Goal: Task Accomplishment & Management: Complete application form

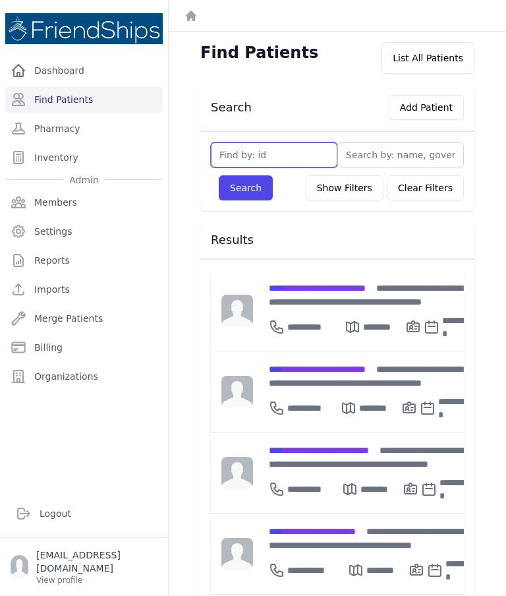
click at [279, 150] on input "text" at bounding box center [274, 154] width 126 height 25
type input "366"
click at [248, 181] on button "Search" at bounding box center [246, 187] width 54 height 25
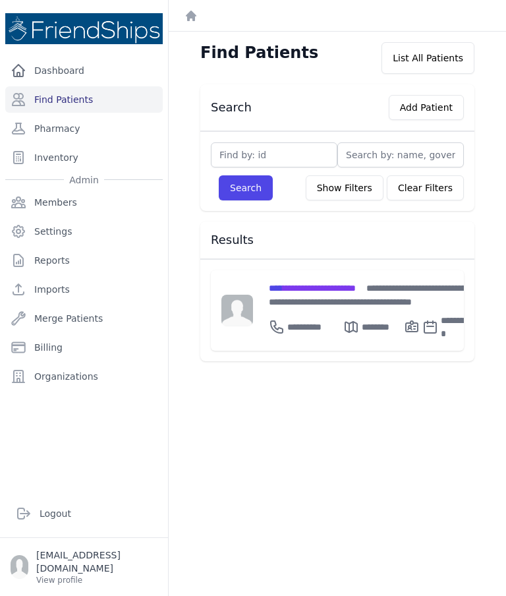
click at [329, 300] on div "**********" at bounding box center [371, 295] width 204 height 28
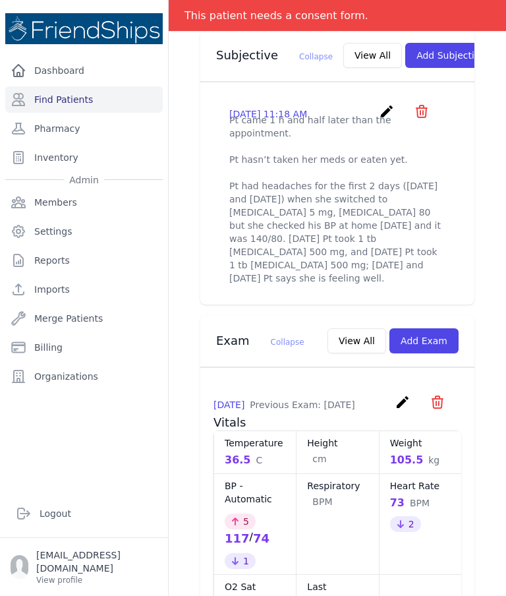
scroll to position [462, 0]
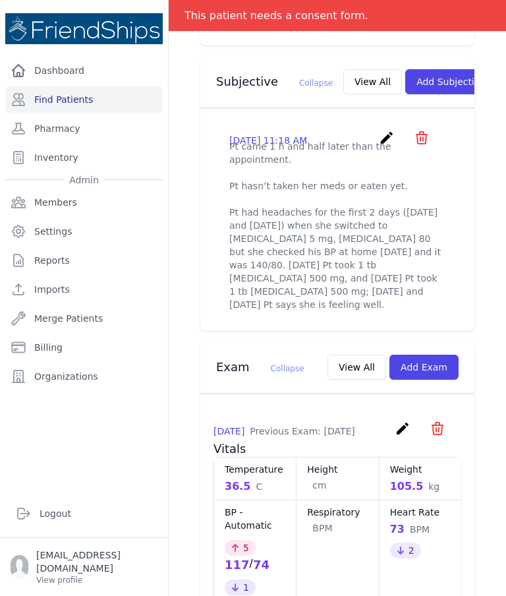
click at [388, 132] on icon "create" at bounding box center [387, 138] width 16 height 16
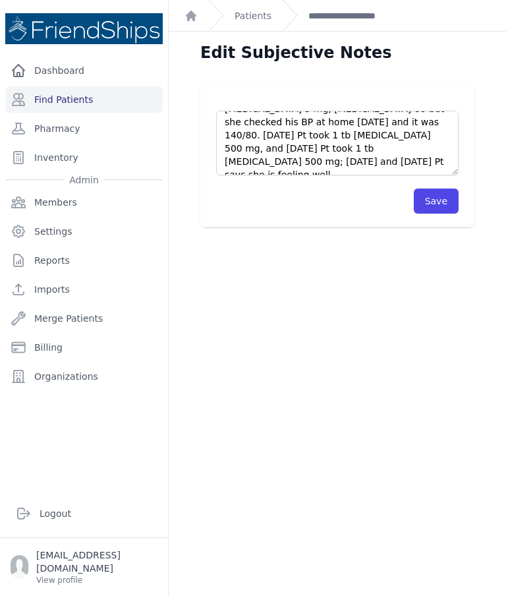
scroll to position [105, 0]
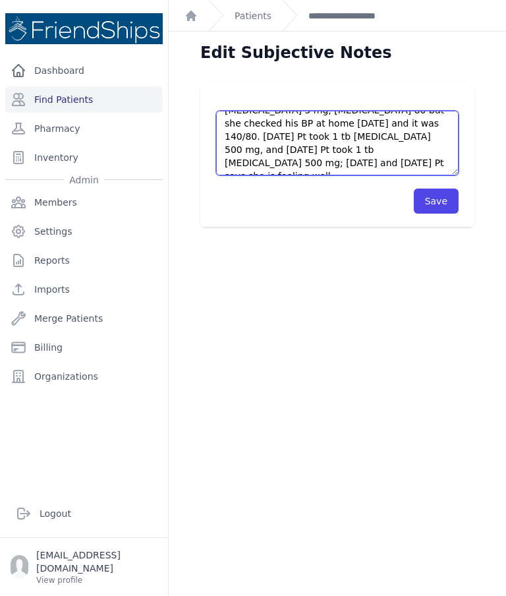
click at [311, 151] on textarea "Pt came 1 h and half later than the appointment. Pt hasn’t taken her meds or ea…" at bounding box center [337, 143] width 242 height 65
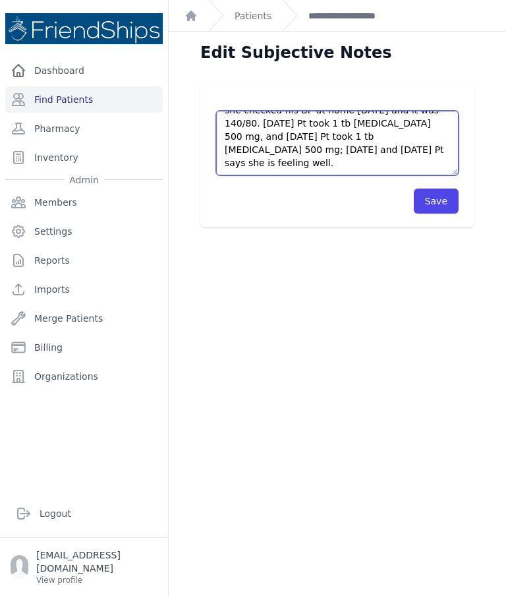
scroll to position [119, 0]
click at [270, 166] on textarea "Pt came 1 h and half later than the appointment. Pt hasn’t taken her meds or ea…" at bounding box center [337, 143] width 242 height 65
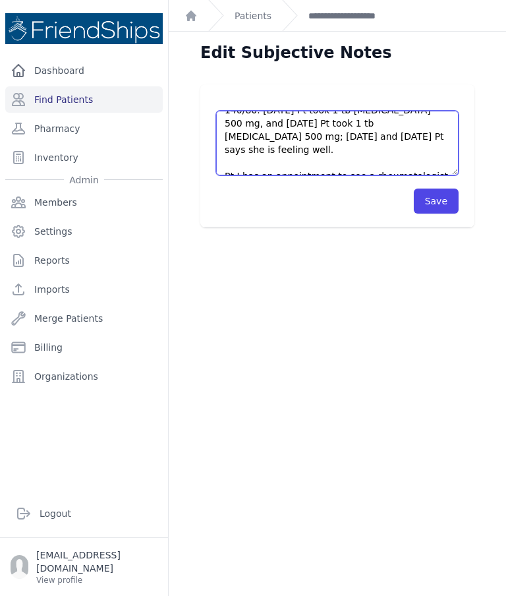
scroll to position [126, 0]
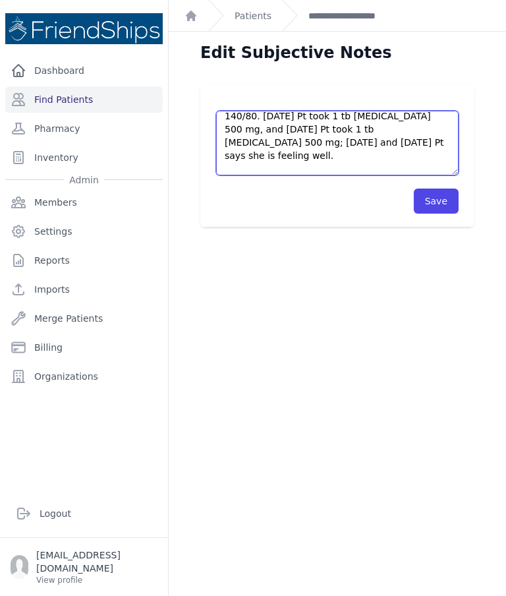
click at [360, 150] on textarea "Pt came 1 h and half later than the appointment. Pt hasn’t taken her meds or ea…" at bounding box center [337, 143] width 242 height 65
click at [337, 165] on textarea "Pt came 1 h and half later than the appointment. Pt hasn’t taken her meds or ea…" at bounding box center [337, 143] width 242 height 65
click at [360, 150] on textarea "Pt came 1 h and half later than the appointment. Pt hasn’t taken her meds or ea…" at bounding box center [337, 143] width 242 height 65
click at [351, 150] on textarea "Pt came 1 h and half later than the appointment. Pt hasn’t taken her meds or ea…" at bounding box center [337, 143] width 242 height 65
click at [312, 167] on textarea "Pt came 1 h and half later than the appointment. Pt hasn’t taken her meds or ea…" at bounding box center [337, 143] width 242 height 65
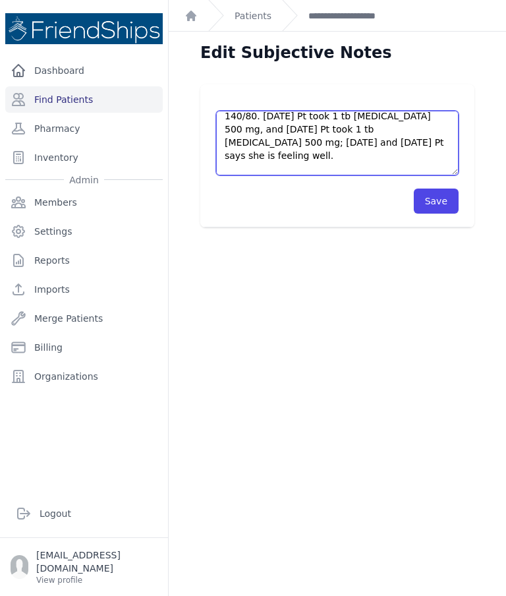
click at [240, 150] on textarea "Pt came 1 h and half later than the appointment. Pt hasn’t taken her meds or ea…" at bounding box center [337, 143] width 242 height 65
click at [315, 173] on textarea "Pt came 1 h and half later than the appointment. Pt hasn’t taken her meds or ea…" at bounding box center [337, 143] width 242 height 65
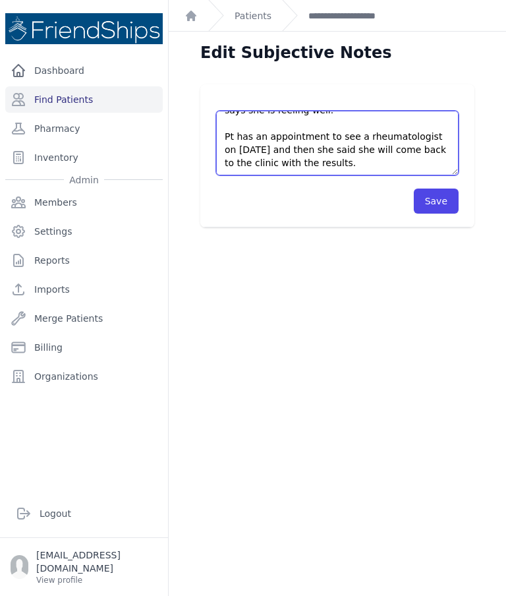
scroll to position [165, 0]
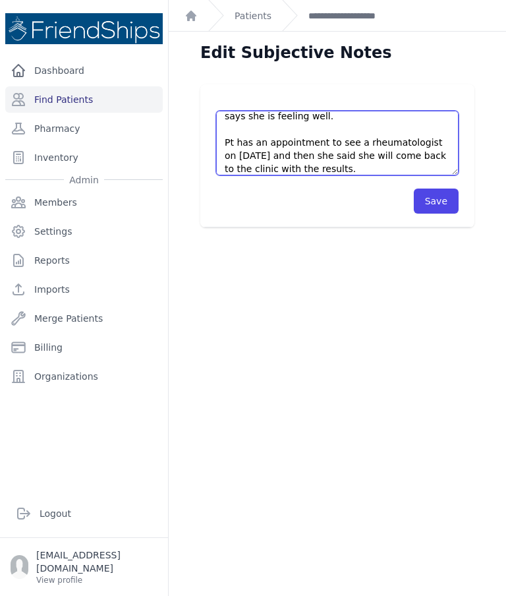
type textarea "Pt came 1 h and half later than the appointment. Pt hasn’t taken her meds or ea…"
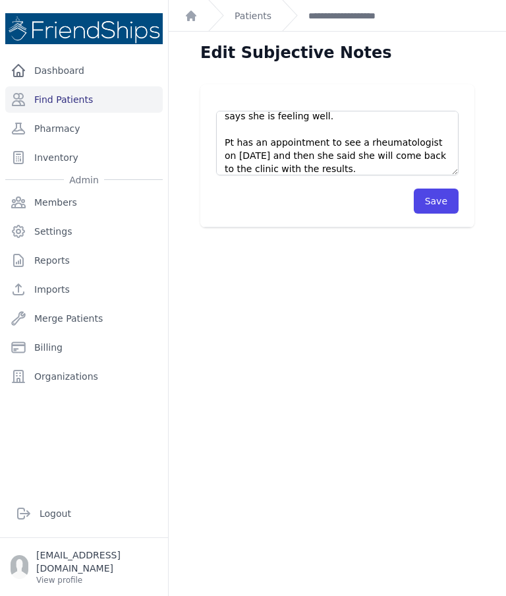
click at [447, 198] on button "Save" at bounding box center [436, 200] width 45 height 25
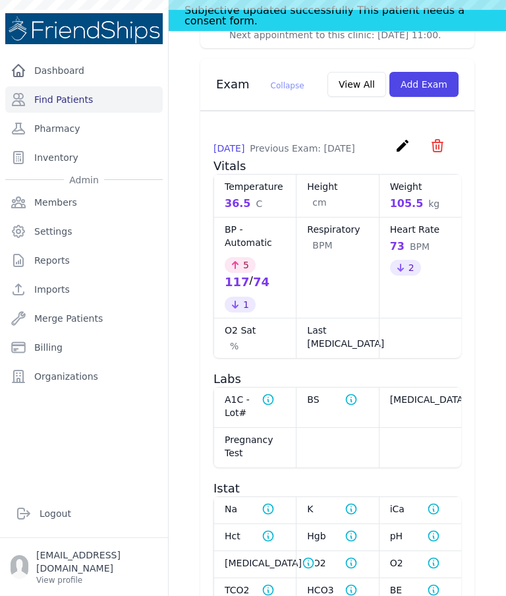
scroll to position [682, 0]
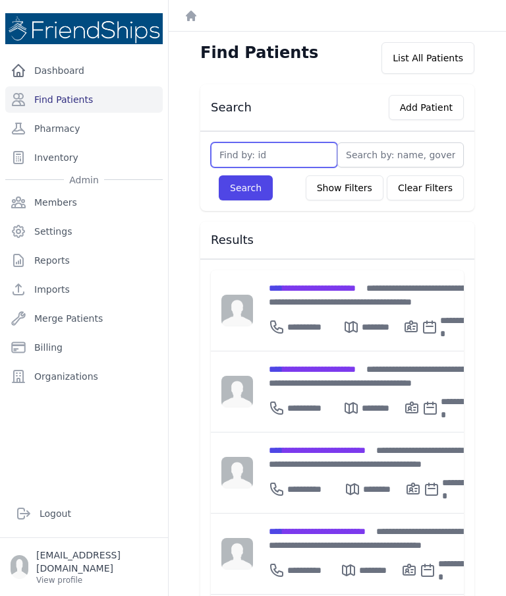
click at [252, 155] on input "text" at bounding box center [274, 154] width 126 height 25
type input "757"
click at [250, 195] on button "Search" at bounding box center [246, 187] width 54 height 25
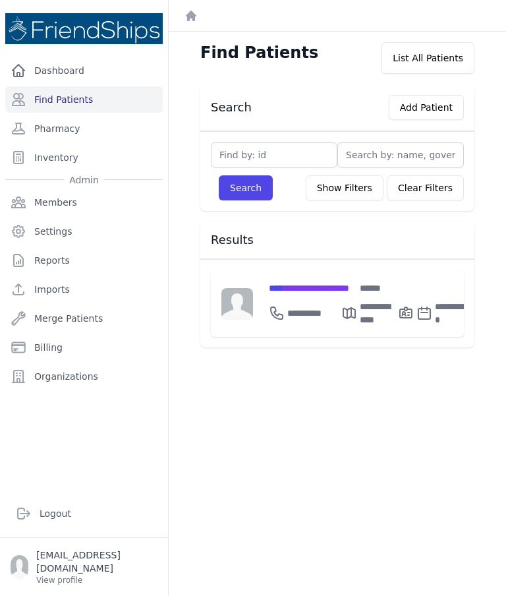
click at [306, 290] on span "**********" at bounding box center [309, 287] width 80 height 9
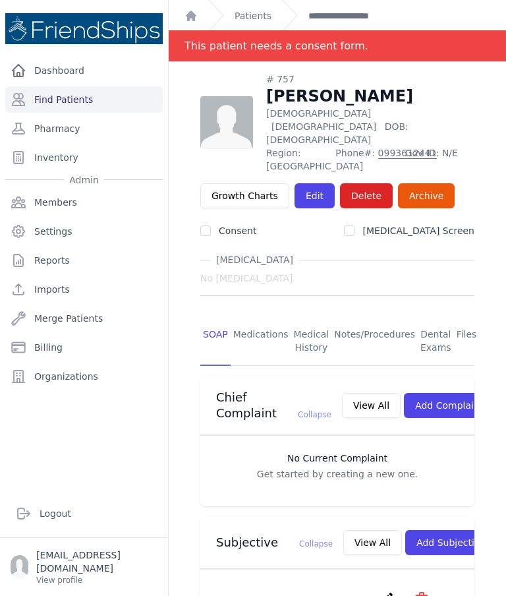
scroll to position [3, 0]
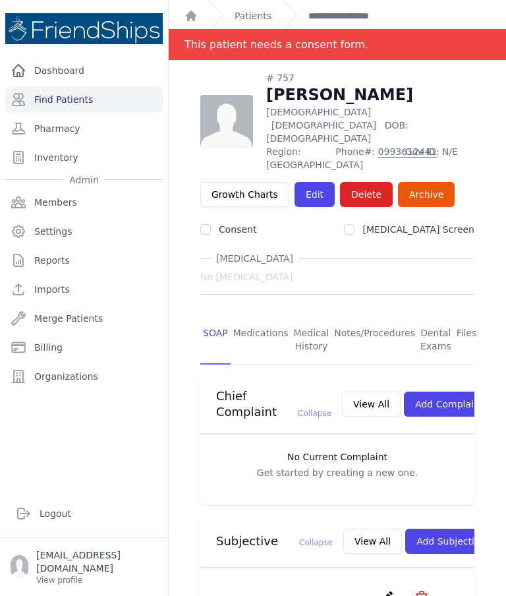
click at [262, 316] on link "Medications" at bounding box center [261, 340] width 61 height 49
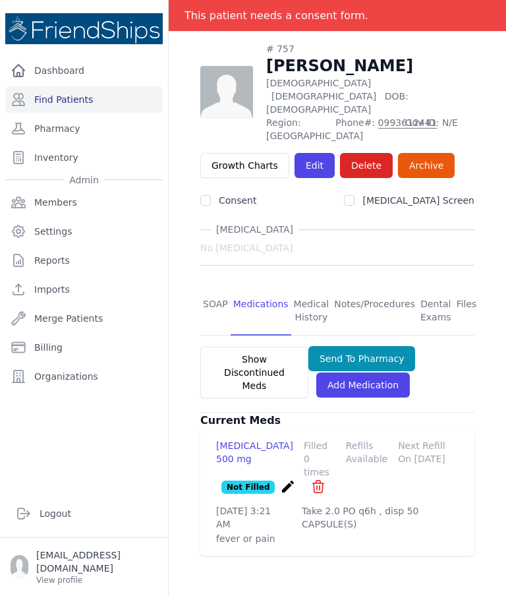
scroll to position [63, 0]
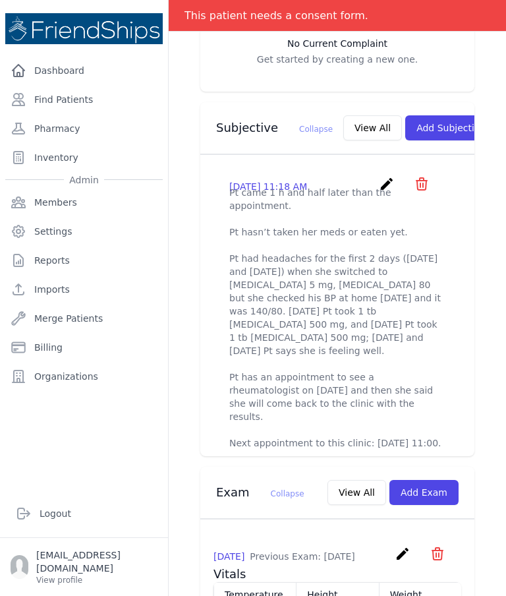
scroll to position [452, 0]
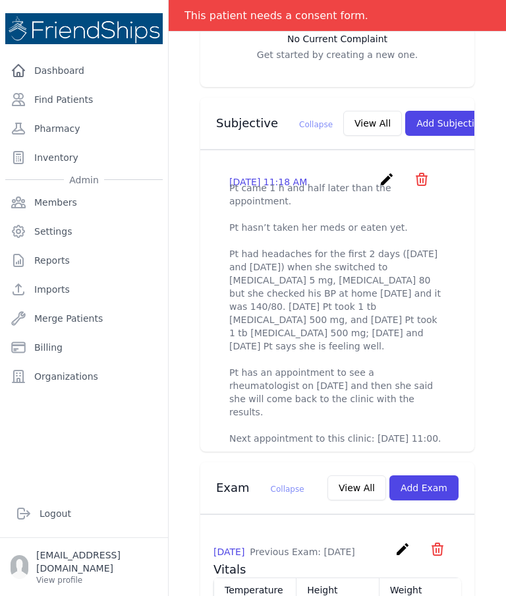
click at [385, 171] on icon "create" at bounding box center [387, 179] width 16 height 16
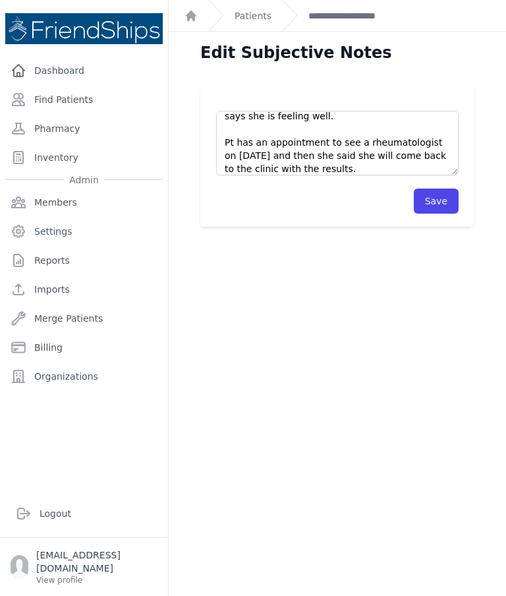
scroll to position [160, 0]
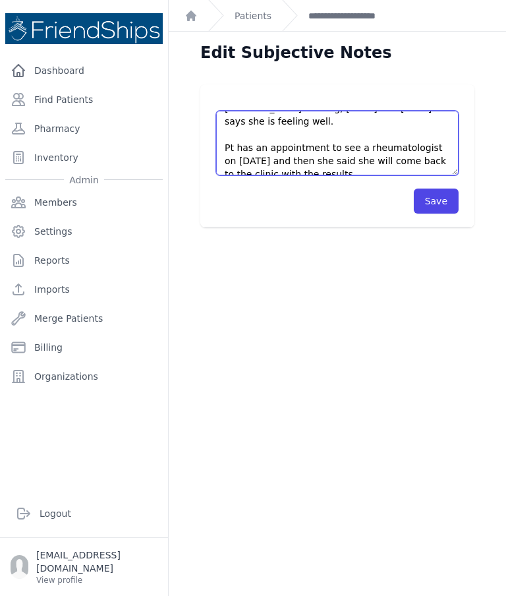
click at [356, 152] on textarea "Pt came 1 h and half later than the appointment. Pt hasn’t taken her meds or ea…" at bounding box center [337, 143] width 242 height 65
type textarea "Pt came 1 h and half later than the appointment. Pt hasn’t taken her meds or ea…"
click at [451, 202] on button "Save" at bounding box center [436, 200] width 45 height 25
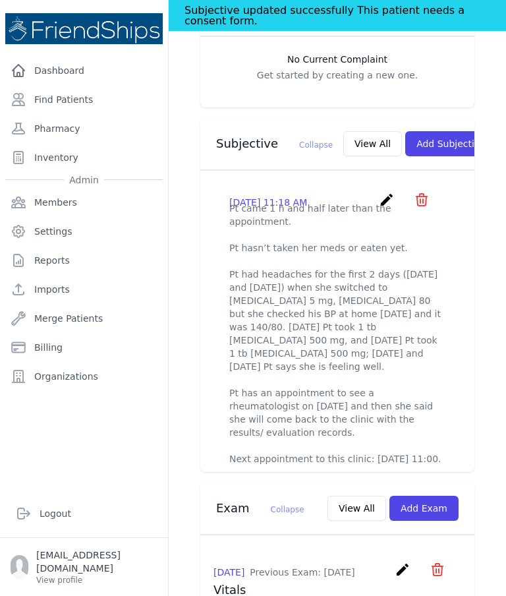
scroll to position [432, 0]
click at [389, 196] on icon "create" at bounding box center [387, 199] width 16 height 16
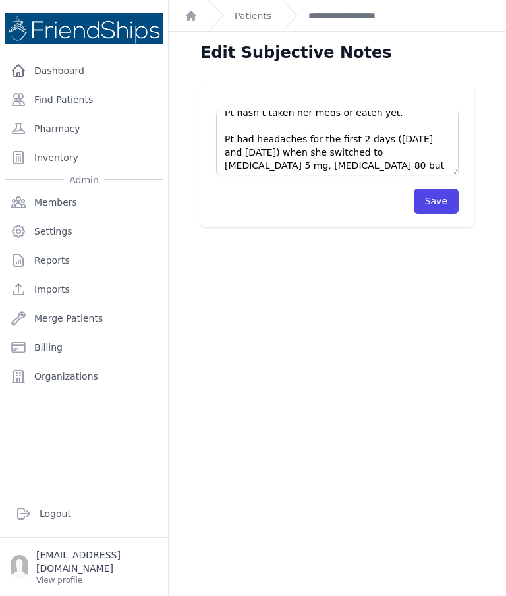
scroll to position [50, 0]
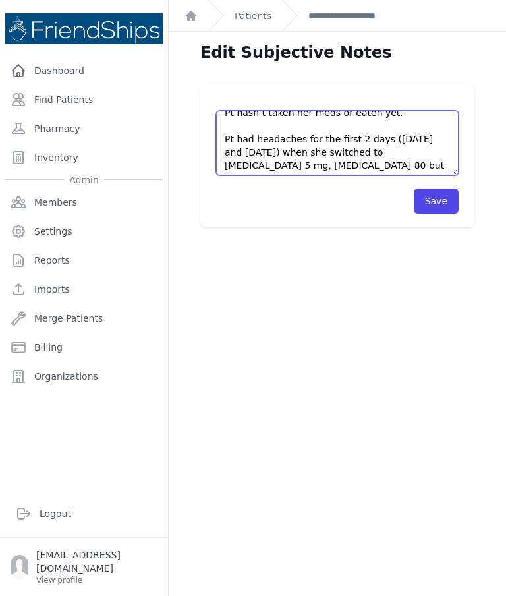
click at [345, 134] on textarea "Pt came 1 h and half later than the appointment. Pt hasn’t taken her meds or ea…" at bounding box center [337, 143] width 242 height 65
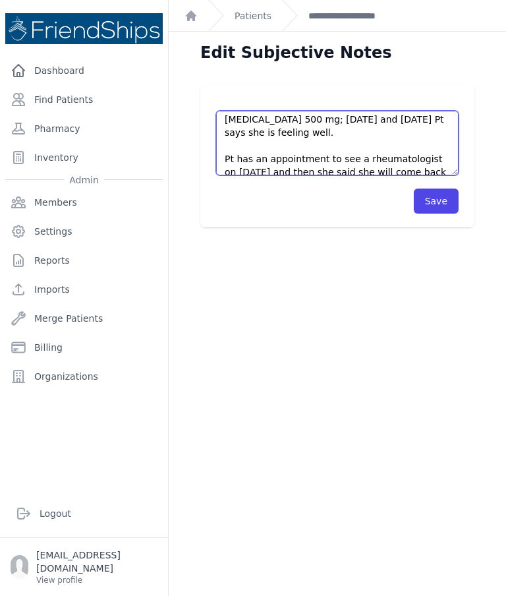
scroll to position [149, 0]
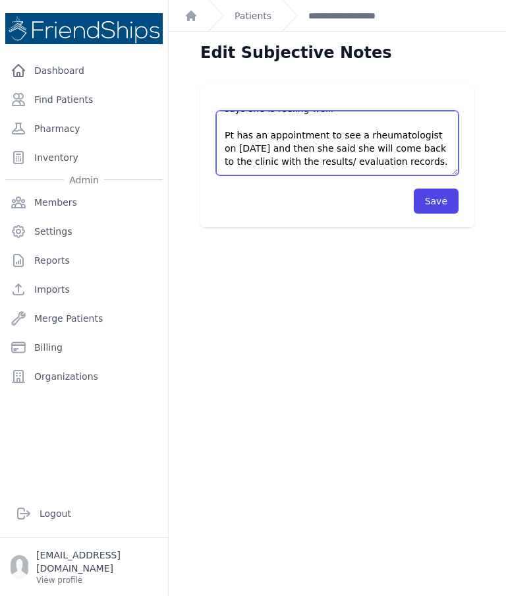
type textarea "Pt came 1 h and half later than the appointment. Pt hasn’t taken her meds or ea…"
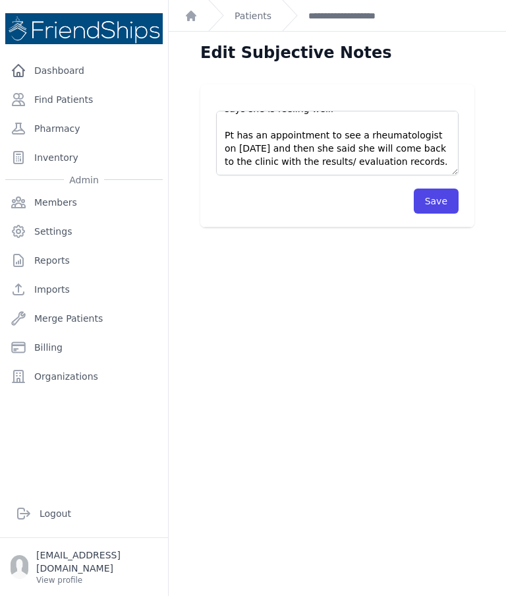
click at [452, 201] on button "Save" at bounding box center [436, 200] width 45 height 25
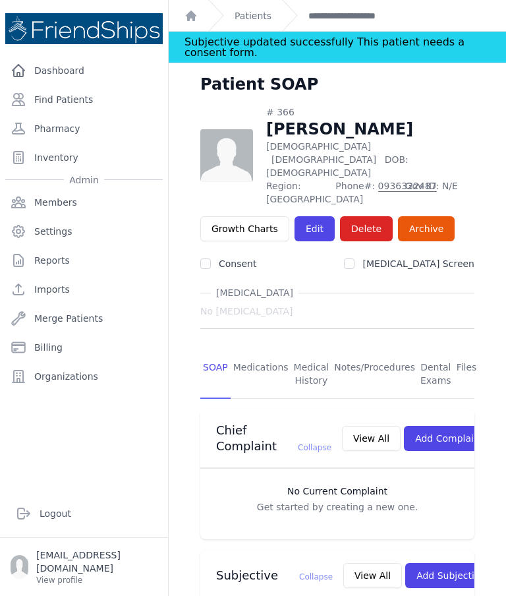
click at [92, 92] on link "Find Patients" at bounding box center [83, 99] width 157 height 26
click at [260, 16] on link "Patients" at bounding box center [253, 15] width 37 height 13
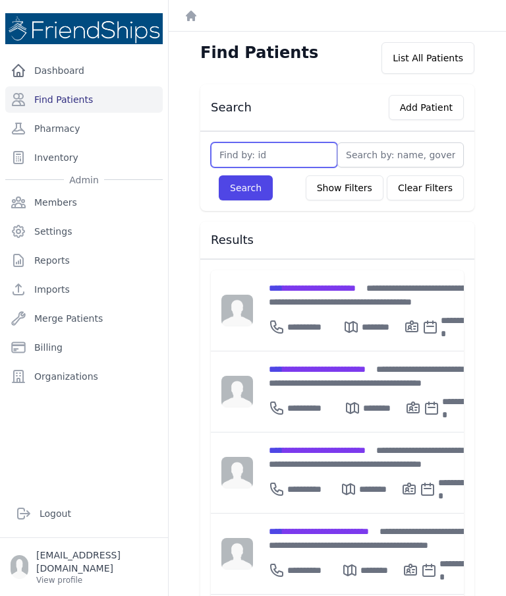
click at [242, 144] on input "text" at bounding box center [274, 154] width 126 height 25
type input "35"
click at [251, 193] on button "Search" at bounding box center [246, 187] width 54 height 25
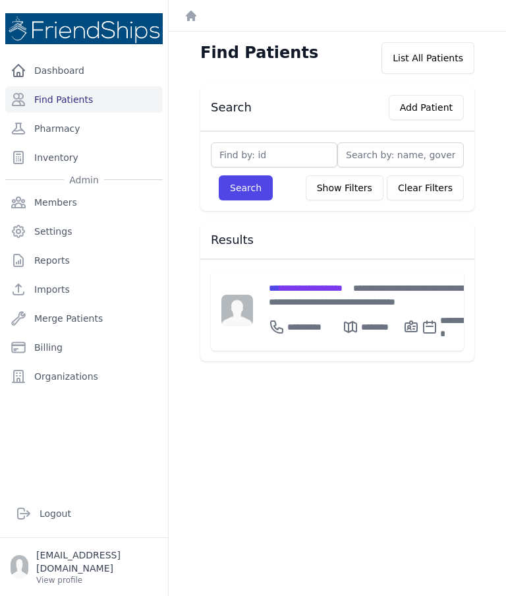
click at [323, 289] on span "**********" at bounding box center [306, 287] width 74 height 9
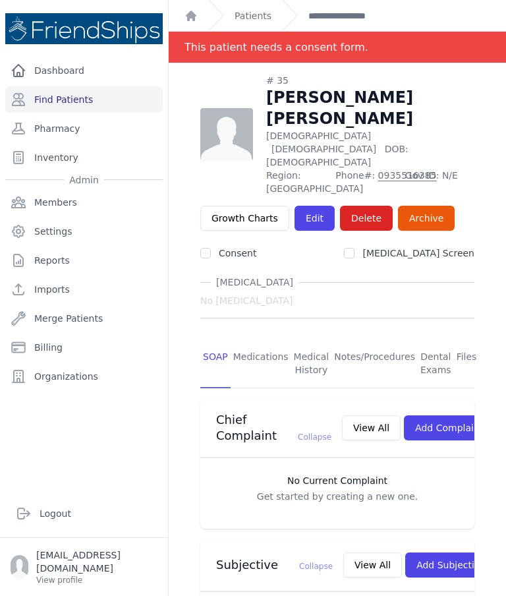
click at [255, 12] on link "Patients" at bounding box center [253, 15] width 37 height 13
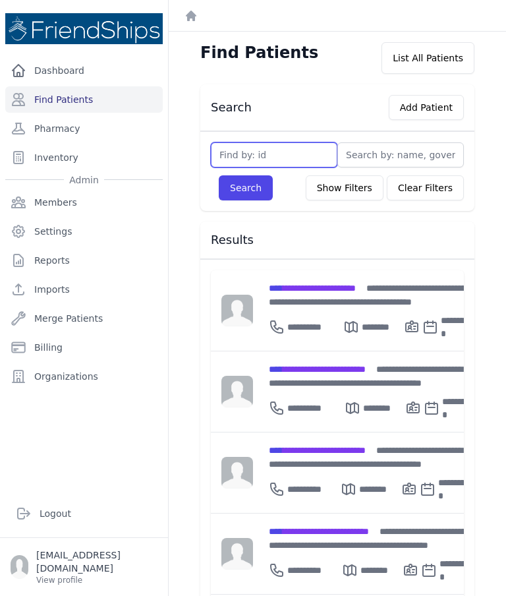
click at [242, 155] on input "text" at bounding box center [274, 154] width 126 height 25
type input "729"
click at [246, 198] on button "Search" at bounding box center [246, 187] width 54 height 25
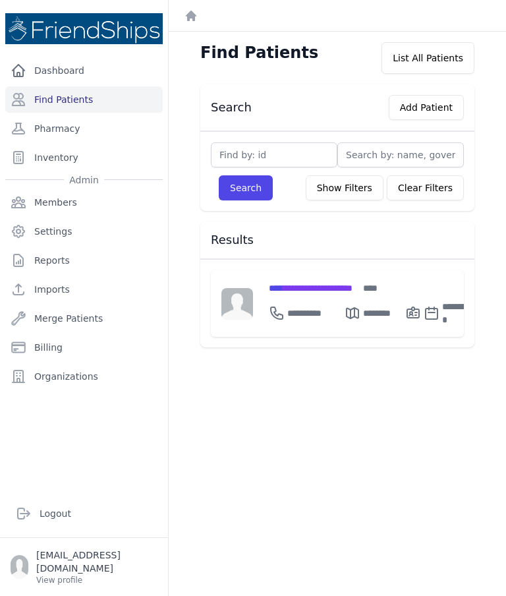
click at [303, 288] on span "**********" at bounding box center [311, 287] width 84 height 9
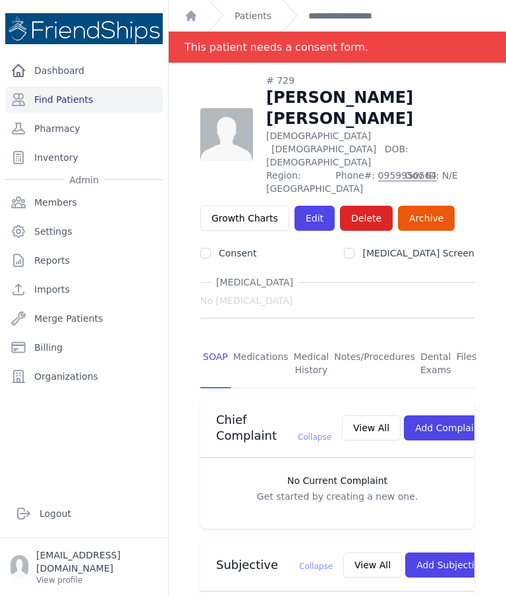
click at [244, 18] on link "Patients" at bounding box center [253, 15] width 37 height 13
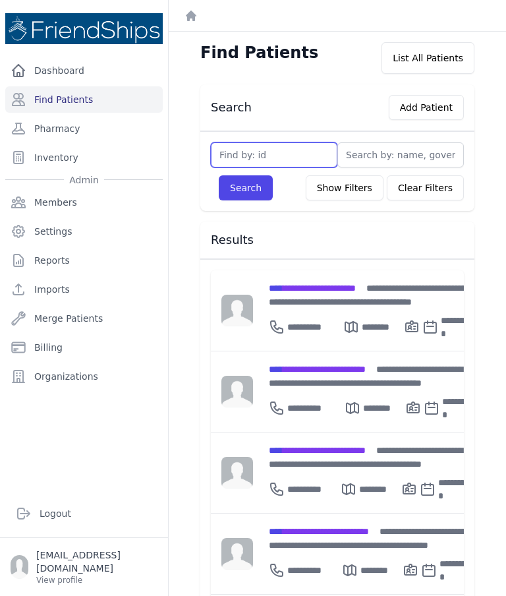
click at [246, 149] on input "text" at bounding box center [274, 154] width 126 height 25
type input "100"
click at [254, 190] on button "Search" at bounding box center [246, 187] width 54 height 25
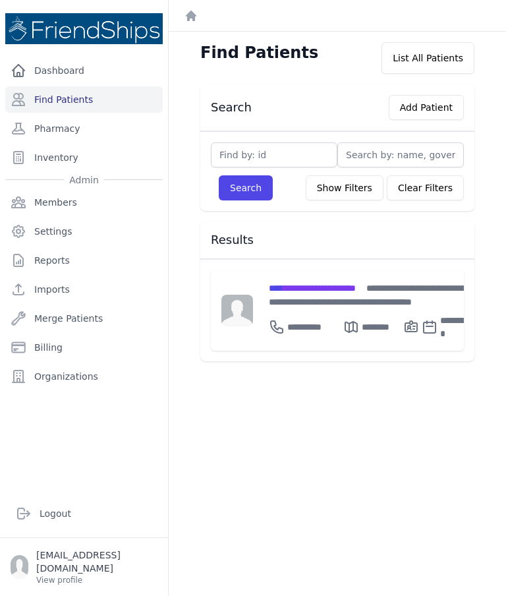
click at [307, 289] on span "**********" at bounding box center [312, 287] width 87 height 9
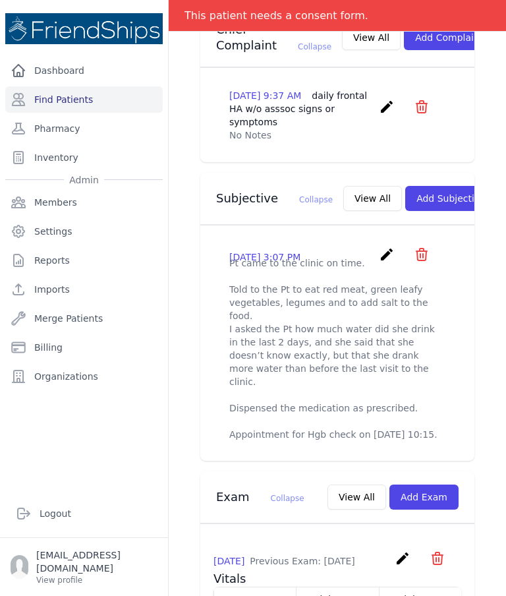
scroll to position [370, 0]
click at [387, 252] on icon "create" at bounding box center [387, 254] width 16 height 16
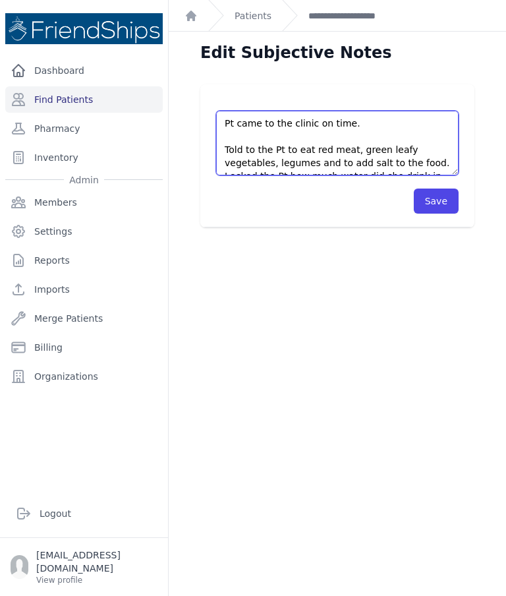
click at [270, 143] on textarea "Pt came to the clinic on time. Told to the Pt to eat red meat, green leafy vege…" at bounding box center [337, 143] width 242 height 65
type textarea "Pt came to the clinic on time. Told Pt to eat red meat, green leafy vegetables,…"
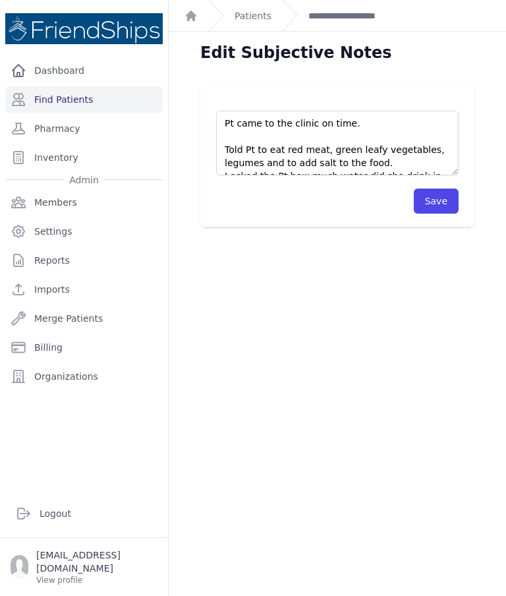
click at [426, 192] on button "Save" at bounding box center [436, 200] width 45 height 25
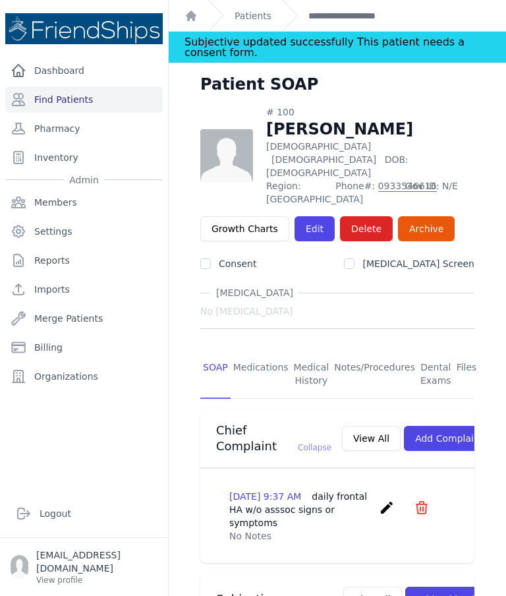
click at [265, 18] on link "Patients" at bounding box center [253, 15] width 37 height 13
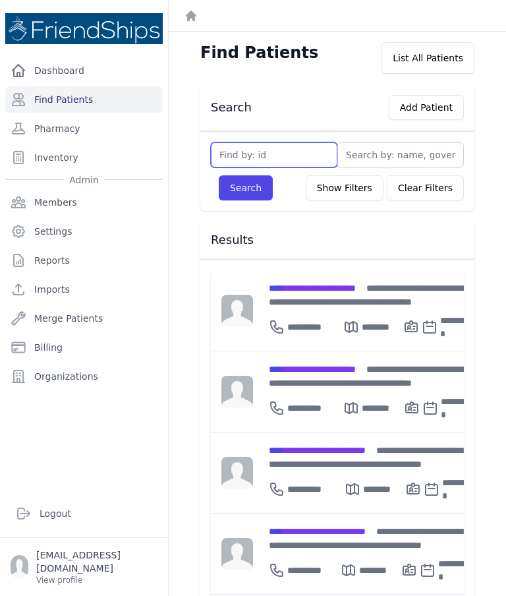
click at [235, 152] on input "text" at bounding box center [274, 154] width 126 height 25
type input "617"
click at [246, 191] on button "Search" at bounding box center [246, 187] width 54 height 25
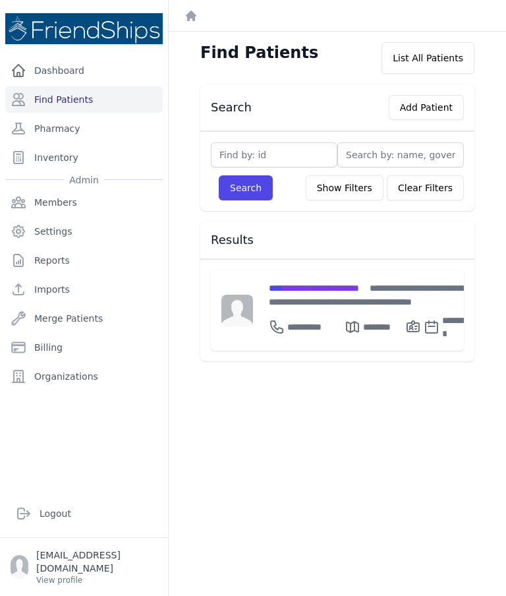
click at [302, 290] on span "**********" at bounding box center [314, 287] width 90 height 9
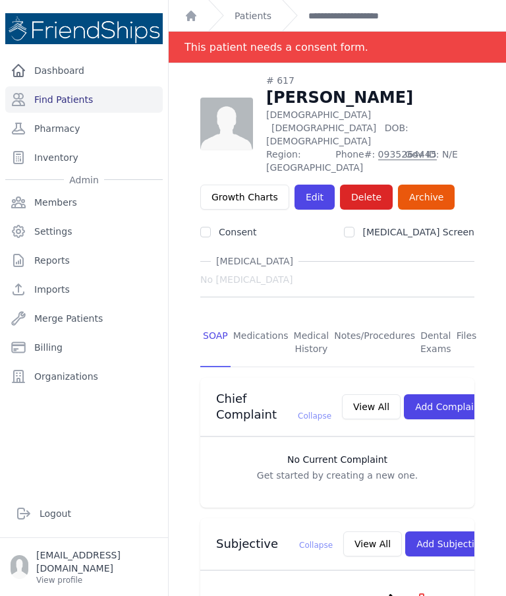
click at [252, 18] on link "Patients" at bounding box center [253, 15] width 37 height 13
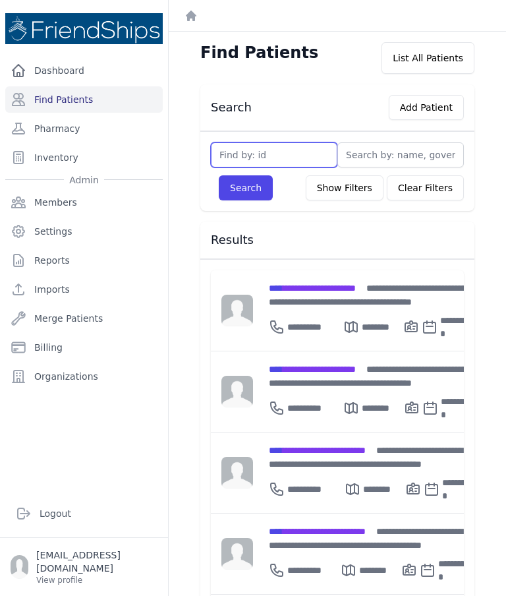
click at [256, 153] on input "text" at bounding box center [274, 154] width 126 height 25
type input "428"
click at [244, 190] on button "Search" at bounding box center [246, 187] width 54 height 25
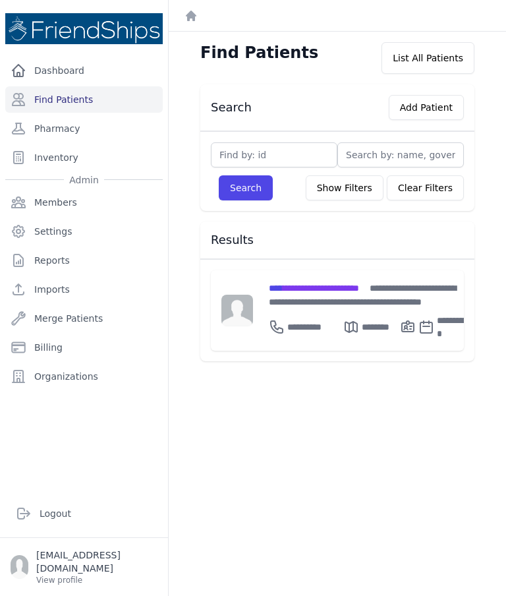
click at [298, 300] on div "**********" at bounding box center [369, 295] width 200 height 28
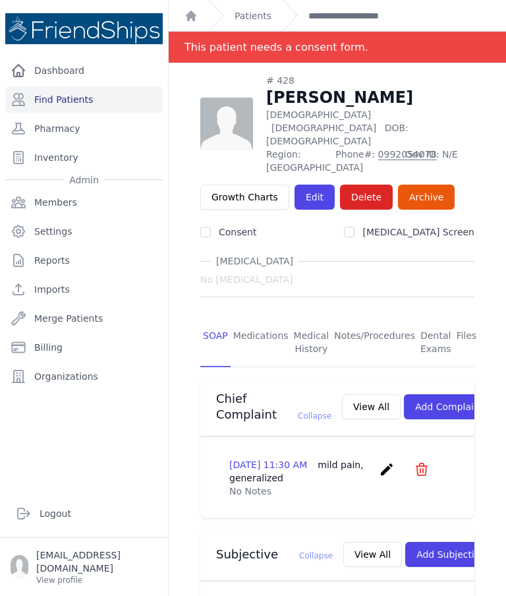
click at [244, 10] on link "Patients" at bounding box center [253, 15] width 37 height 13
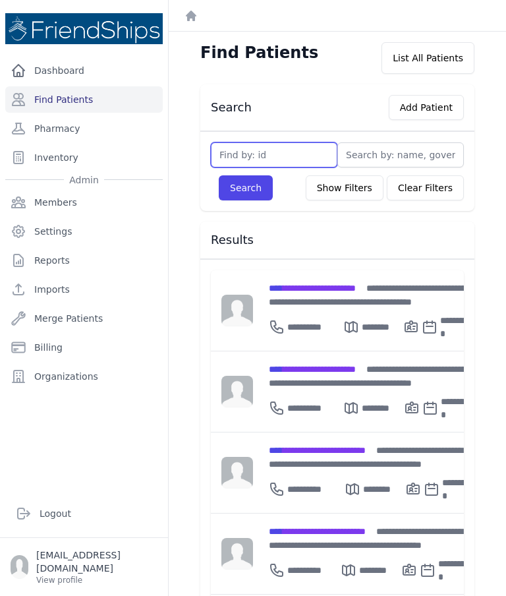
click at [249, 155] on input "text" at bounding box center [274, 154] width 126 height 25
type input "756"
click at [245, 186] on button "Search" at bounding box center [246, 187] width 54 height 25
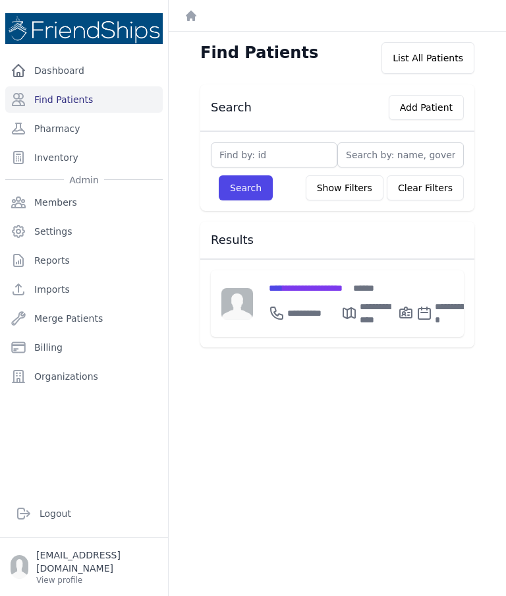
click at [307, 286] on span "**********" at bounding box center [306, 287] width 74 height 9
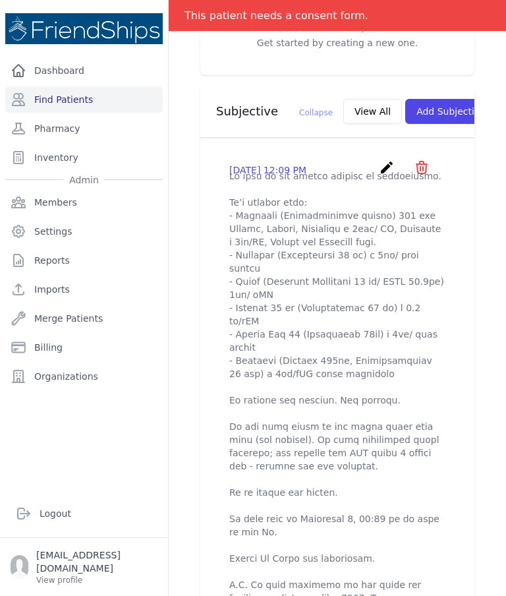
scroll to position [434, 0]
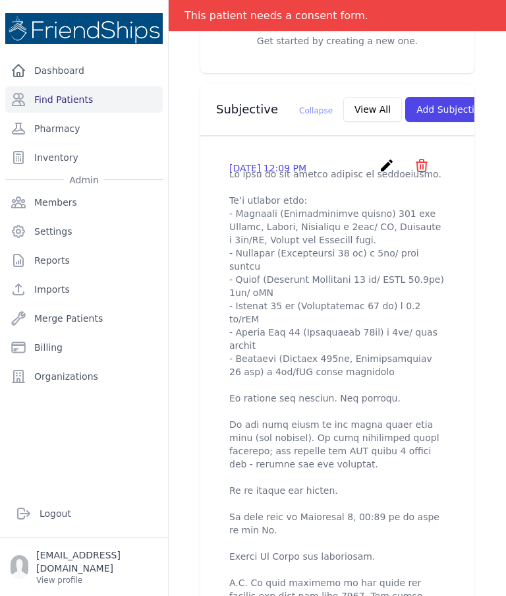
click at [443, 100] on button "Add Subjective" at bounding box center [451, 109] width 92 height 25
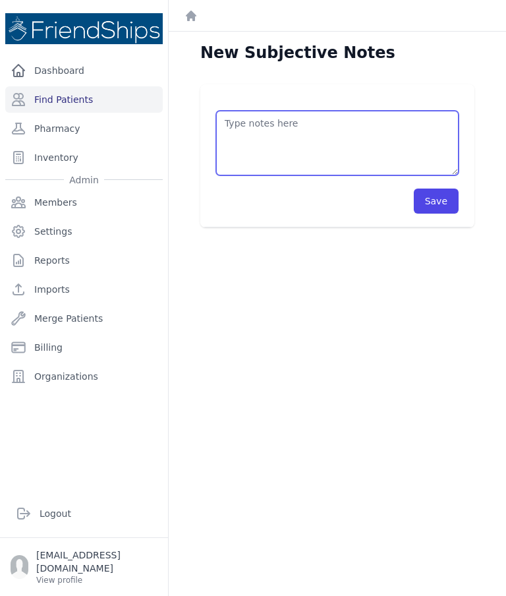
click at [376, 137] on textarea at bounding box center [337, 143] width 242 height 65
type textarea "Pt sent other lab results from April and June 2025. See files."
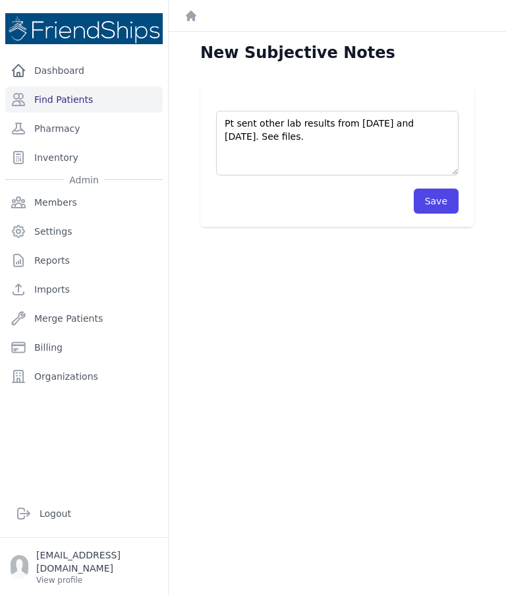
click at [438, 194] on button "Save" at bounding box center [436, 200] width 45 height 25
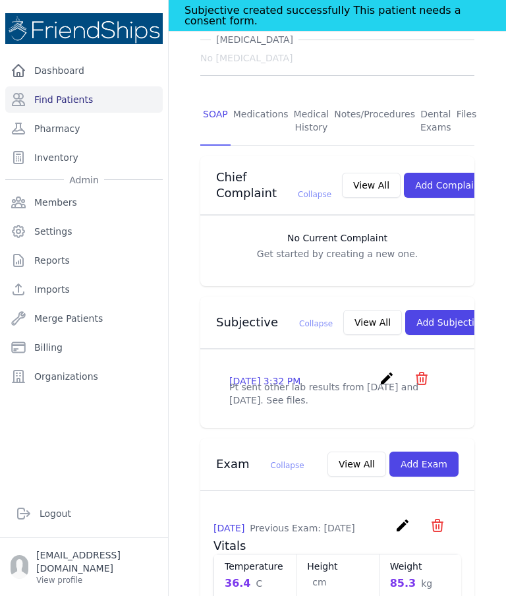
scroll to position [254, 0]
